Goal: Obtain resource: Obtain resource

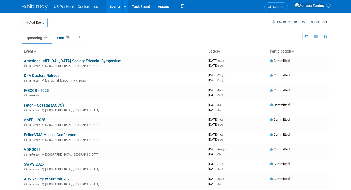
click at [39, 39] on link "Upcoming 26" at bounding box center [37, 38] width 30 height 10
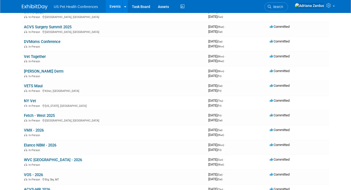
scroll to position [161, 0]
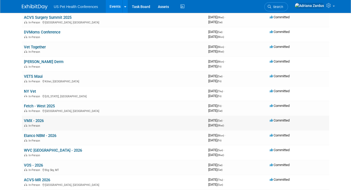
click at [28, 120] on link "VMX - 2026" at bounding box center [34, 120] width 20 height 5
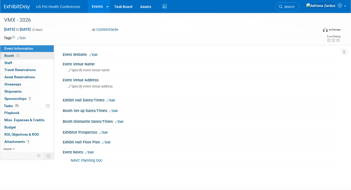
click at [21, 56] on link "Booth" at bounding box center [26, 55] width 53 height 7
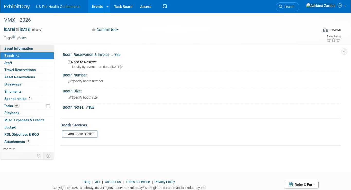
click at [21, 51] on link "Event Information" at bounding box center [26, 48] width 53 height 7
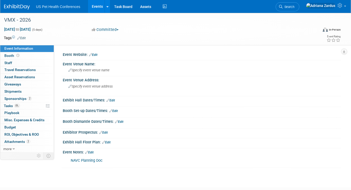
click at [87, 159] on link "NAVC Planning Doc" at bounding box center [87, 160] width 32 height 4
